Goal: Use online tool/utility: Utilize a website feature to perform a specific function

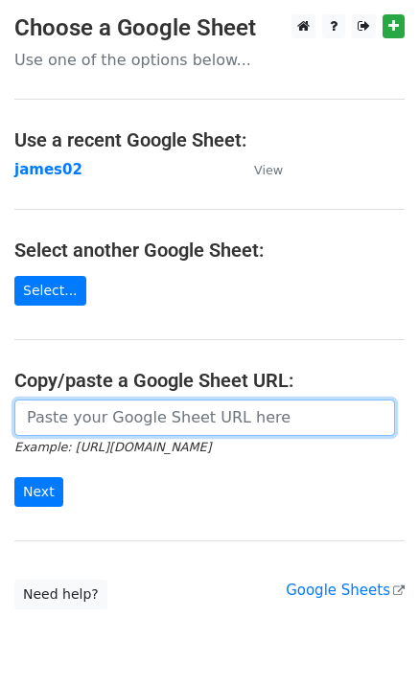
click at [50, 420] on input "url" at bounding box center [204, 417] width 380 height 36
paste input "https://docs.google.com/spreadsheets/d/1oq76VrKvAl-Dm37zXbBhGN8tZ0gl_jLZkrr8VNg…"
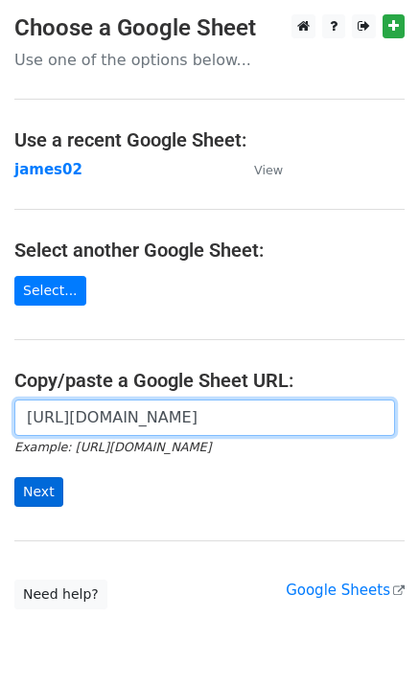
scroll to position [0, 558]
type input "https://docs.google.com/spreadsheets/d/1oq76VrKvAl-Dm37zXbBhGN8tZ0gl_jLZkrr8VNg…"
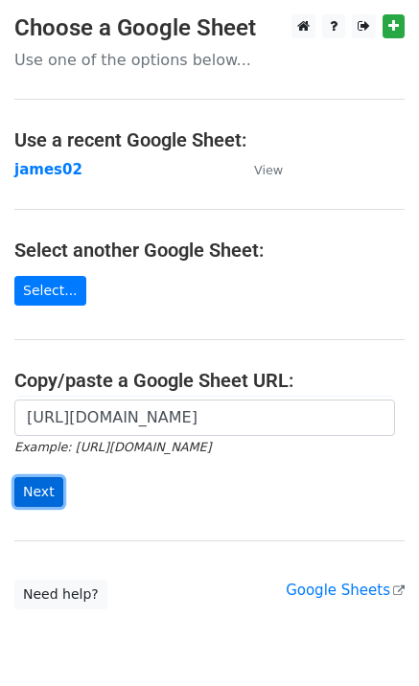
scroll to position [0, 0]
click at [38, 489] on input "Next" at bounding box center [38, 492] width 49 height 30
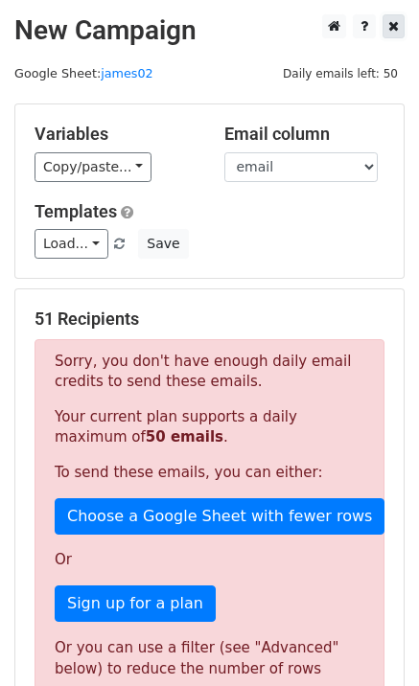
click at [392, 24] on icon at bounding box center [393, 25] width 11 height 13
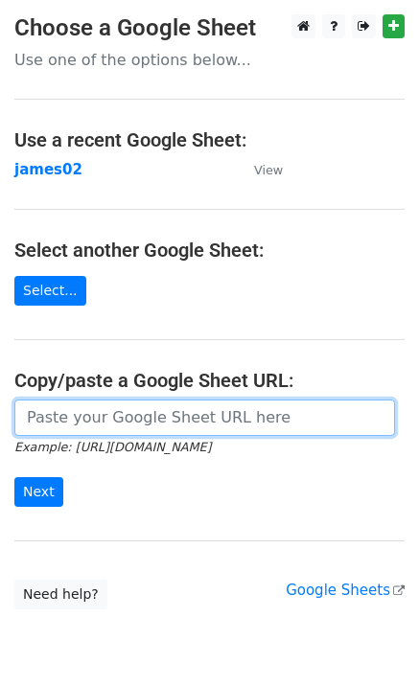
click at [197, 423] on input "url" at bounding box center [204, 417] width 380 height 36
paste input "https://docs.google.com/spreadsheets/d/1oq76VrKvAl-Dm37zXbBhGN8tZ0gl_jLZkrr8VNg…"
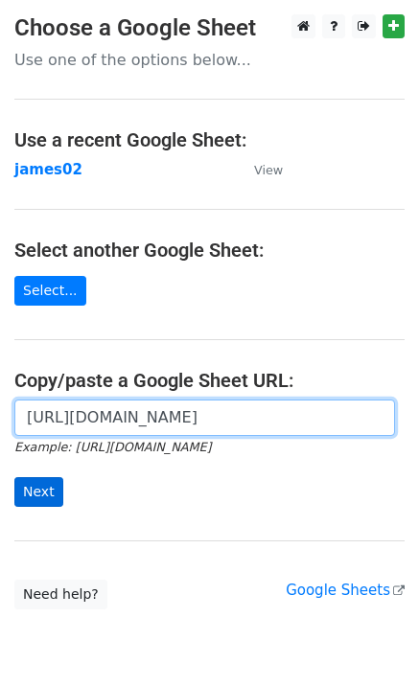
type input "https://docs.google.com/spreadsheets/d/1oq76VrKvAl-Dm37zXbBhGN8tZ0gl_jLZkrr8VNg…"
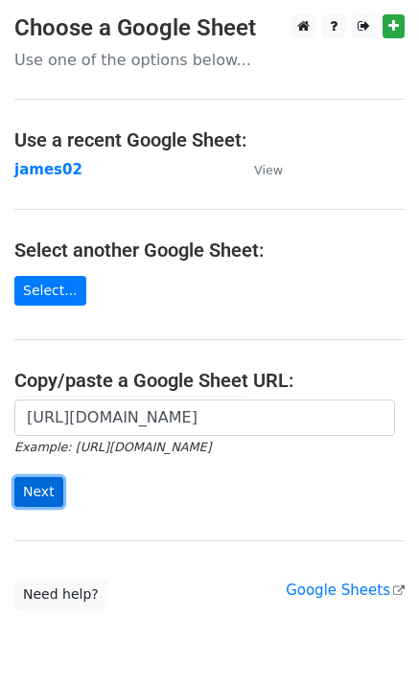
scroll to position [0, 0]
click at [36, 500] on input "Next" at bounding box center [38, 492] width 49 height 30
